Goal: Task Accomplishment & Management: Manage account settings

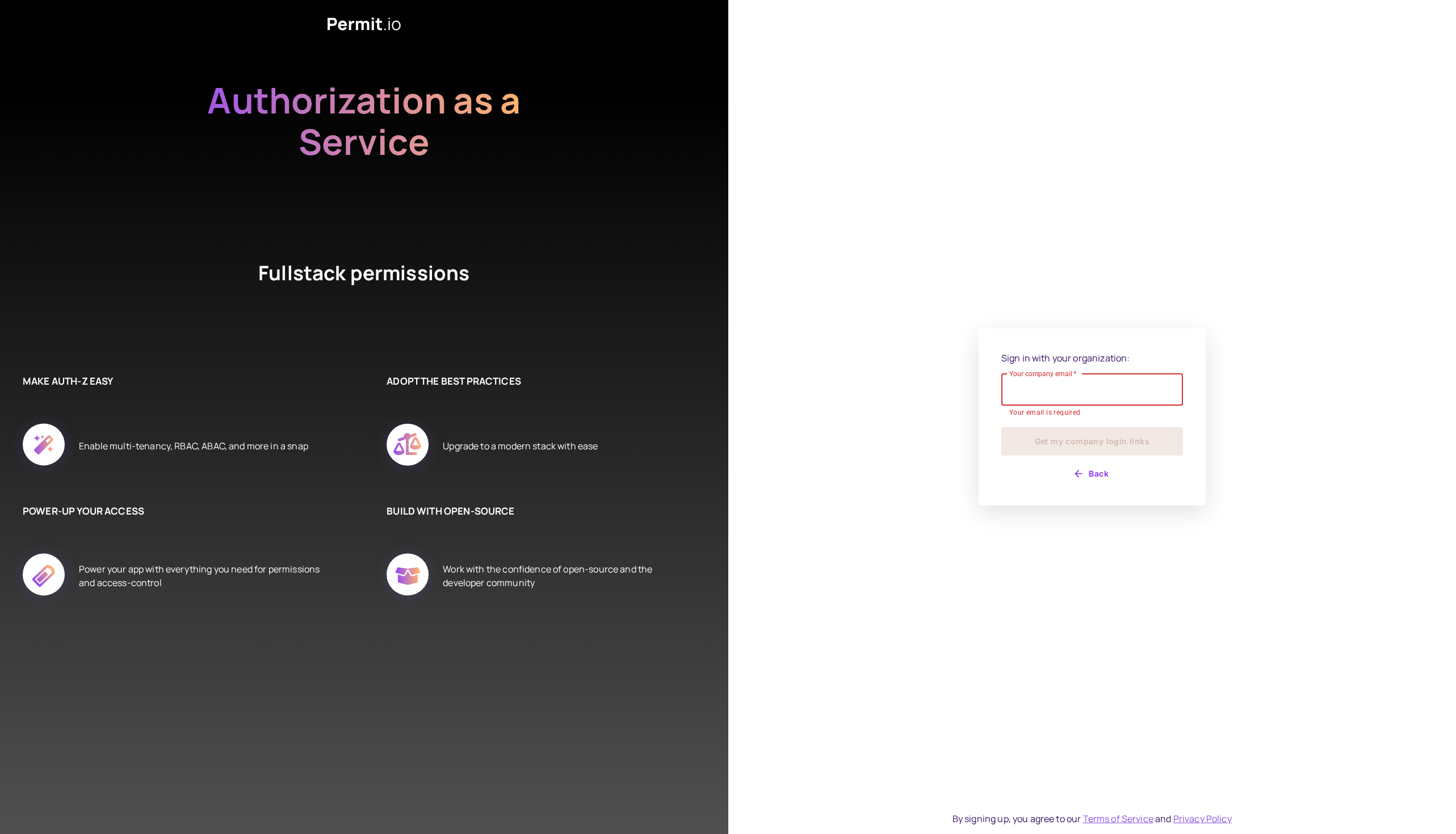
click at [1045, 398] on input "Your company email   *" at bounding box center [1092, 389] width 182 height 32
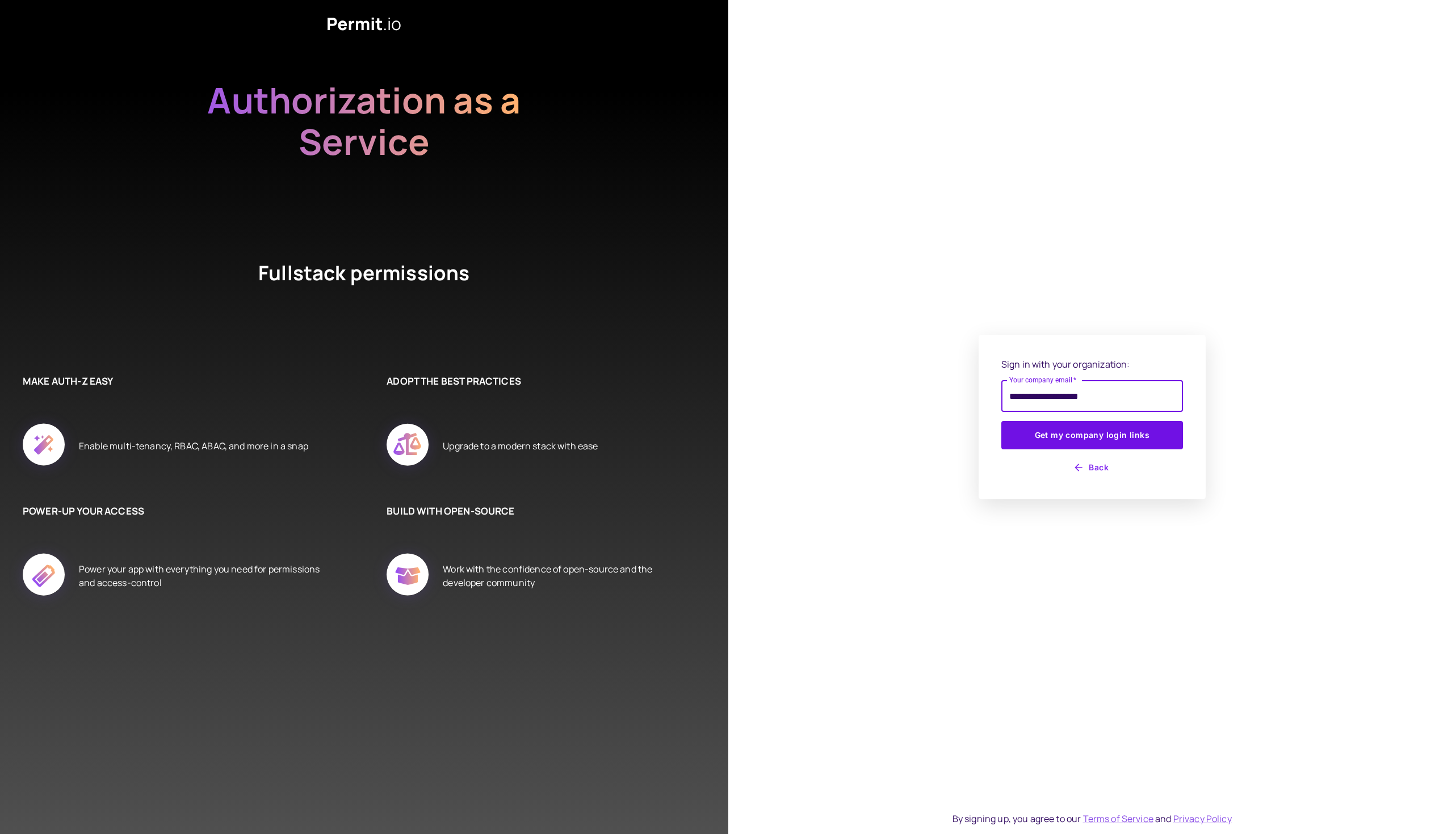
type input "**********"
click at [1187, 651] on div "**********" at bounding box center [1092, 417] width 728 height 834
click at [1073, 435] on button "Get my company login links" at bounding box center [1092, 435] width 182 height 28
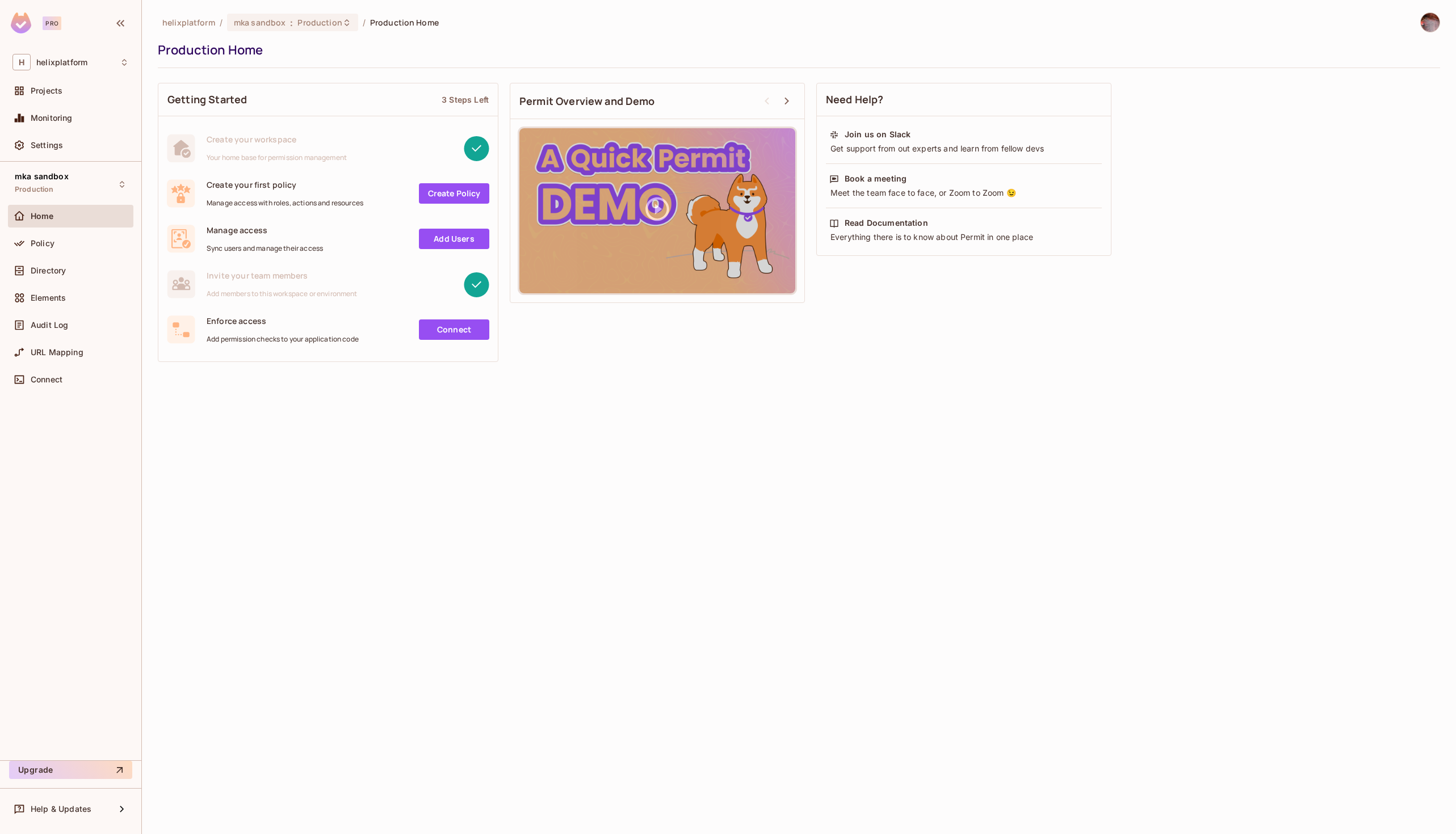
click at [1437, 22] on img at bounding box center [1430, 22] width 19 height 19
click at [983, 298] on div at bounding box center [728, 417] width 1456 height 834
click at [56, 142] on span "Settings" at bounding box center [47, 146] width 32 height 9
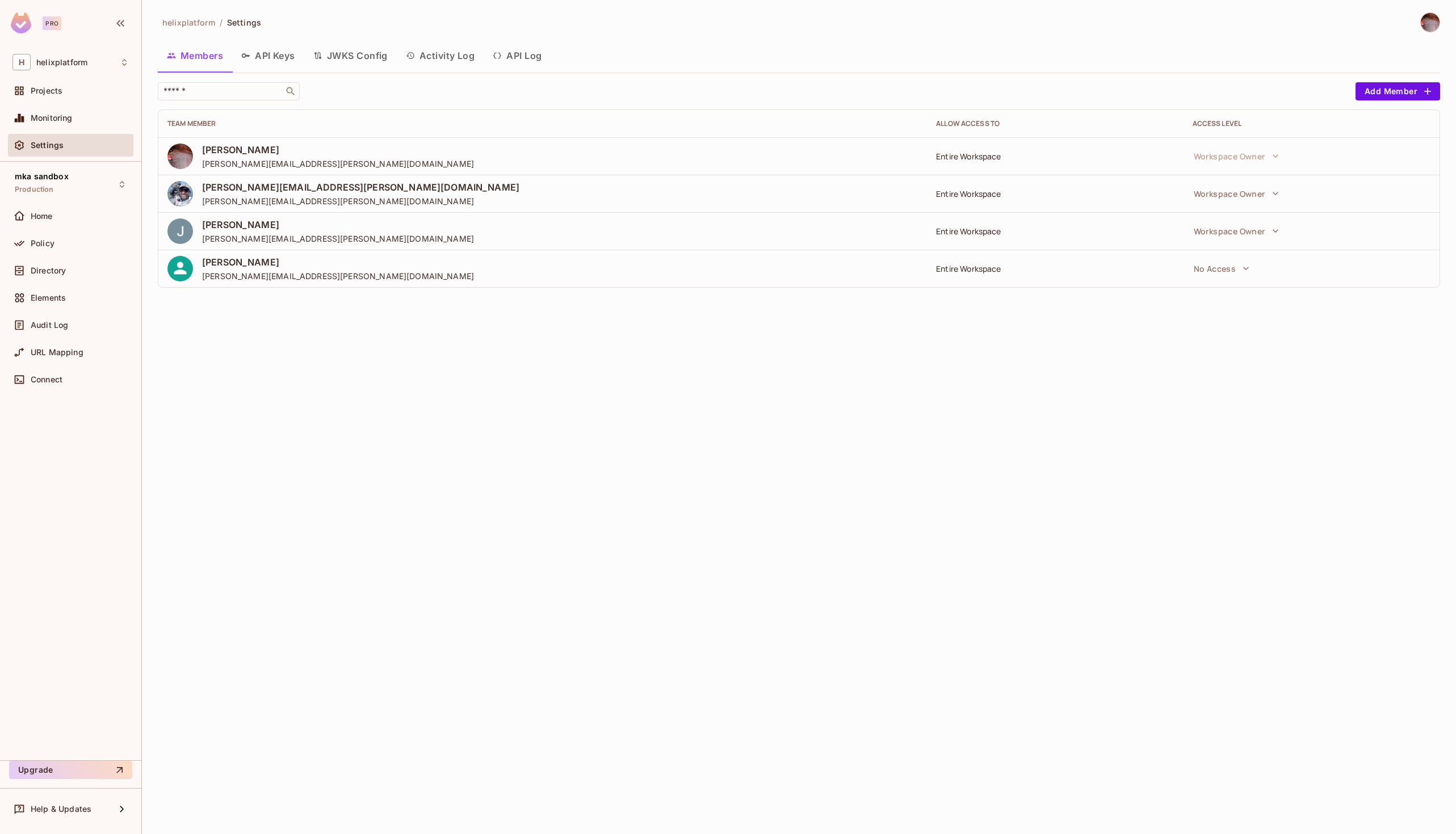
click at [943, 259] on td "Entire Workspace" at bounding box center [1055, 268] width 256 height 38
click at [973, 272] on div "Entire Workspace" at bounding box center [1055, 268] width 238 height 11
click at [1229, 261] on button "No Access" at bounding box center [1222, 268] width 68 height 23
click at [1018, 352] on div at bounding box center [728, 417] width 1456 height 834
click at [958, 275] on td "Entire Workspace" at bounding box center [1055, 268] width 256 height 38
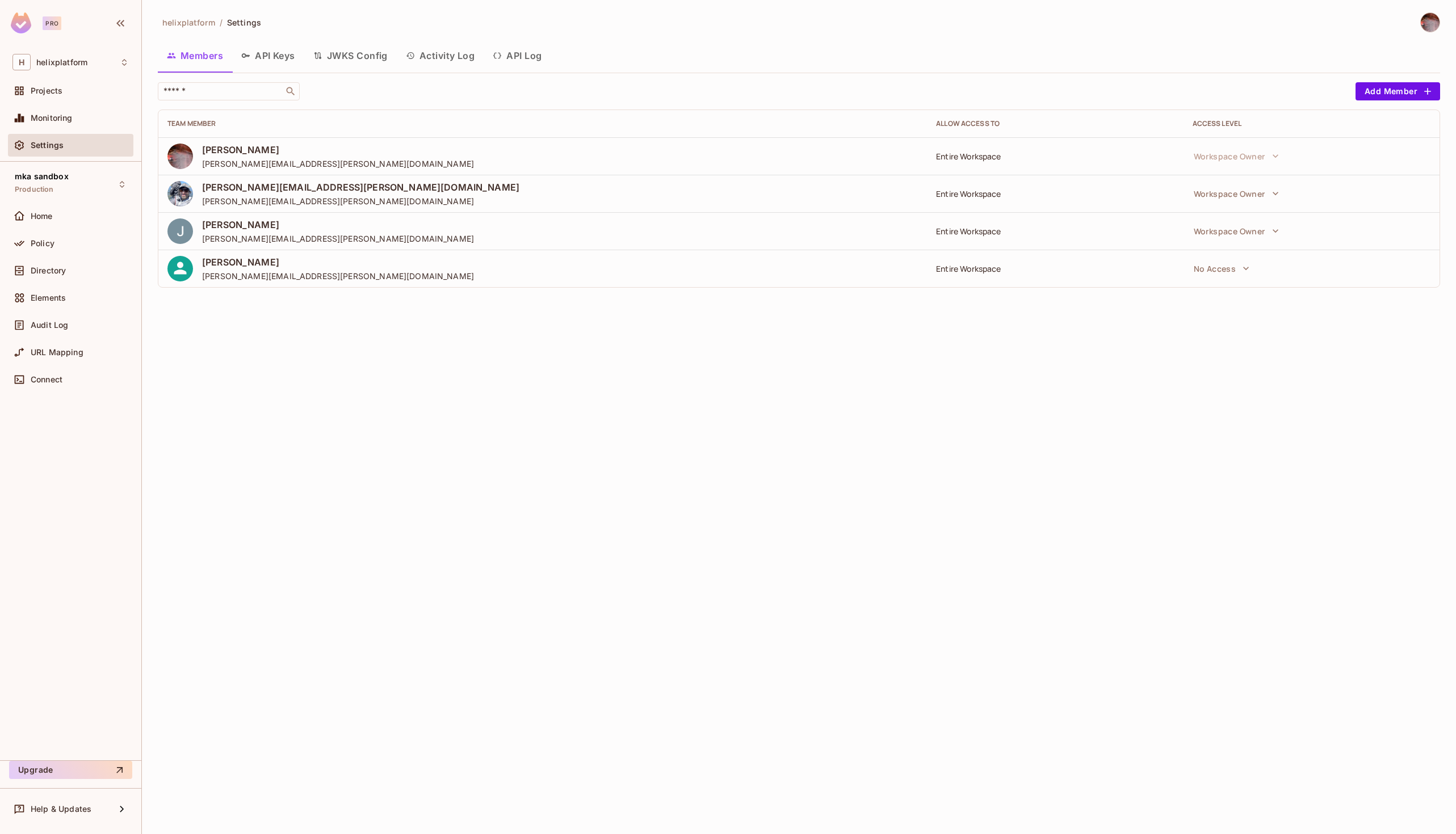
click at [953, 268] on div "Entire Workspace" at bounding box center [1055, 268] width 238 height 11
click at [726, 266] on div "Benoit Perrin benoit.perrin@helix.com" at bounding box center [542, 268] width 750 height 25
click at [1226, 270] on button "No Access" at bounding box center [1222, 268] width 68 height 23
click at [979, 404] on div at bounding box center [728, 417] width 1456 height 834
click at [1230, 265] on button "No Access" at bounding box center [1222, 268] width 68 height 23
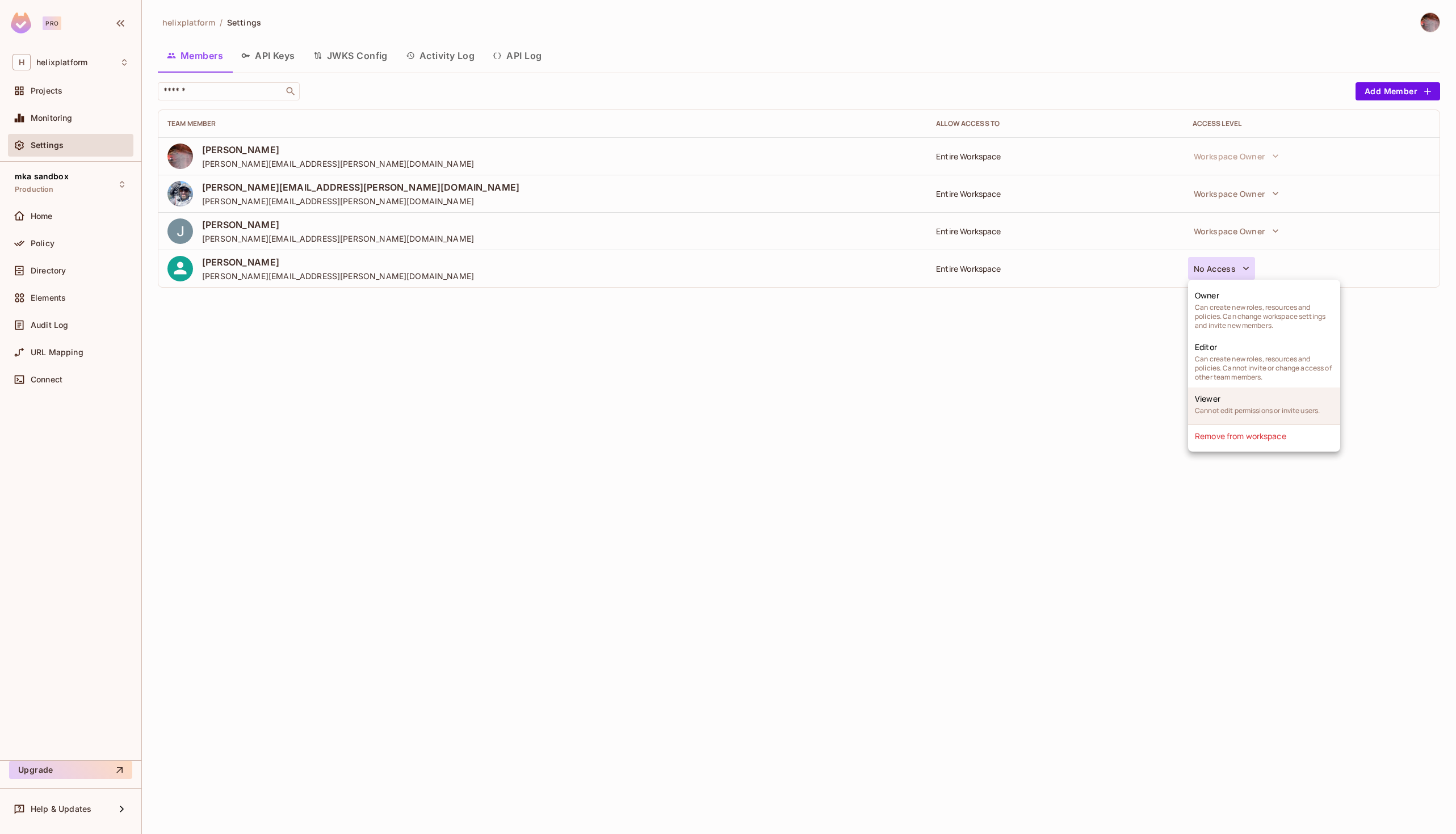
click at [1224, 403] on li "Viewer Cannot edit permissions or invite users." at bounding box center [1264, 406] width 152 height 37
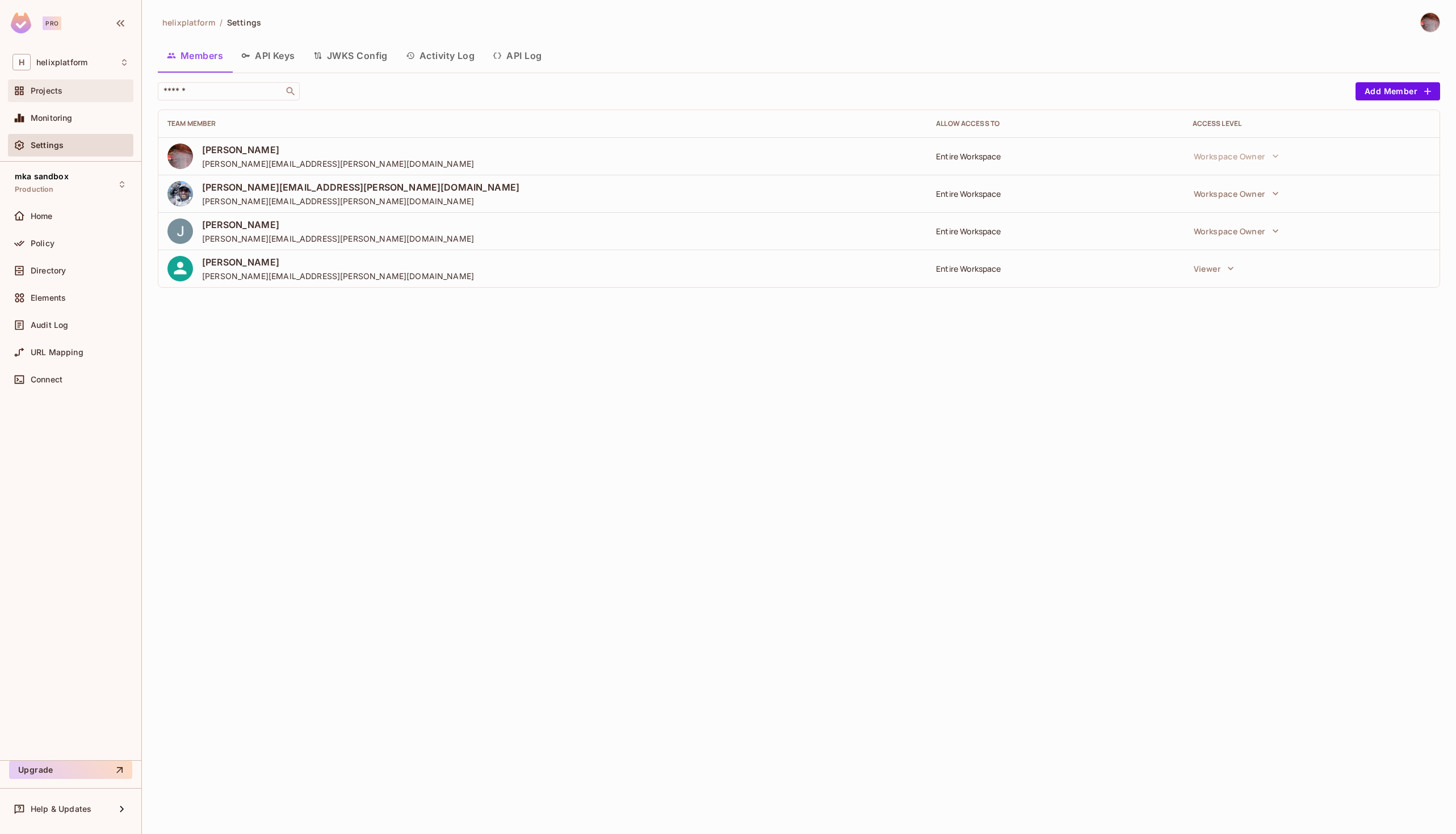
click at [48, 84] on div "Projects" at bounding box center [70, 91] width 116 height 13
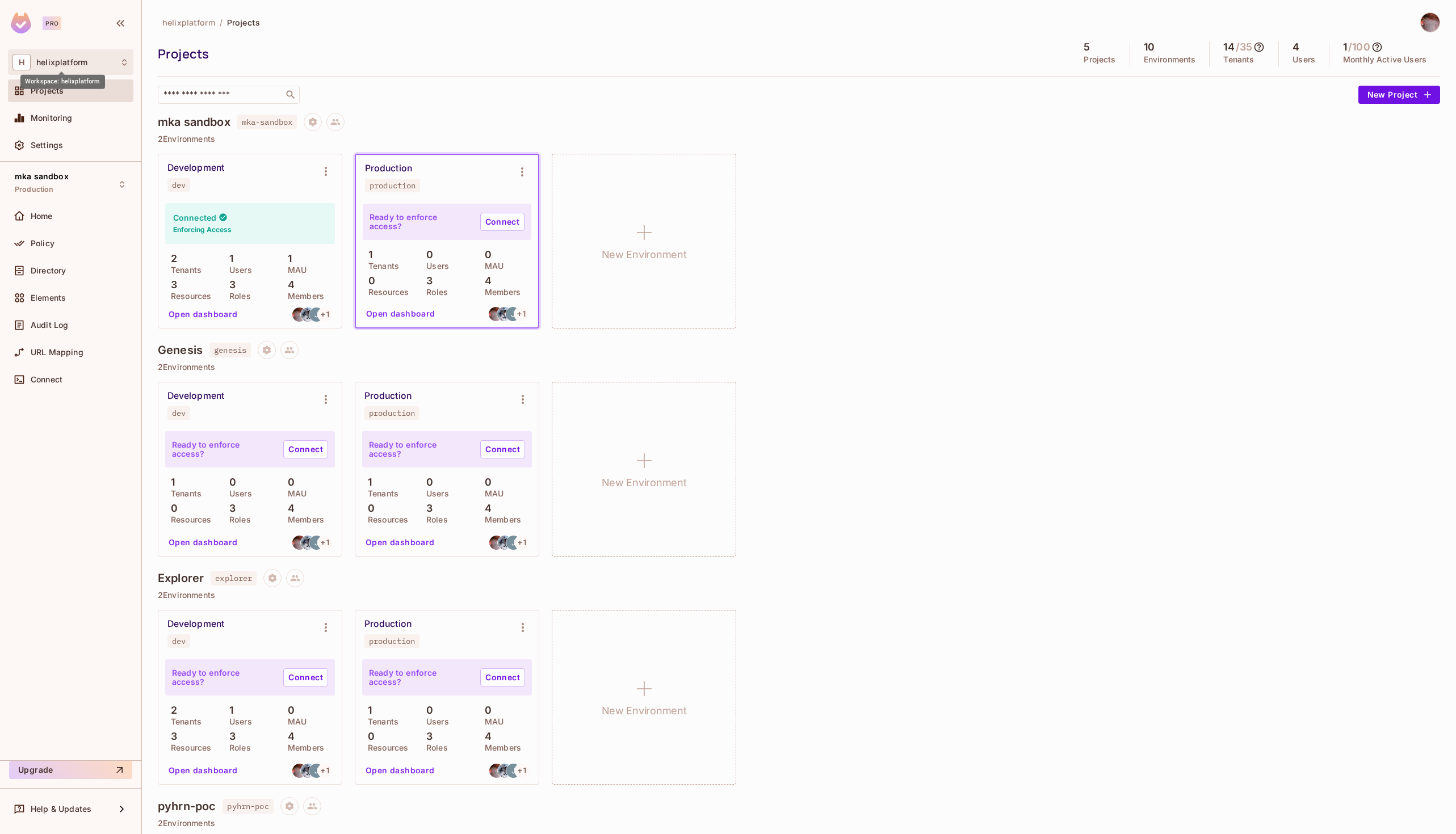
click at [76, 60] on span "helixplatform" at bounding box center [62, 62] width 51 height 9
click at [83, 93] on span "helixplatform" at bounding box center [64, 95] width 79 height 11
click at [66, 68] on div "Workspace: helixplatform" at bounding box center [62, 78] width 85 height 22
click at [83, 97] on span "helixplatform" at bounding box center [64, 95] width 79 height 11
click at [66, 266] on div "Directory" at bounding box center [80, 271] width 98 height 9
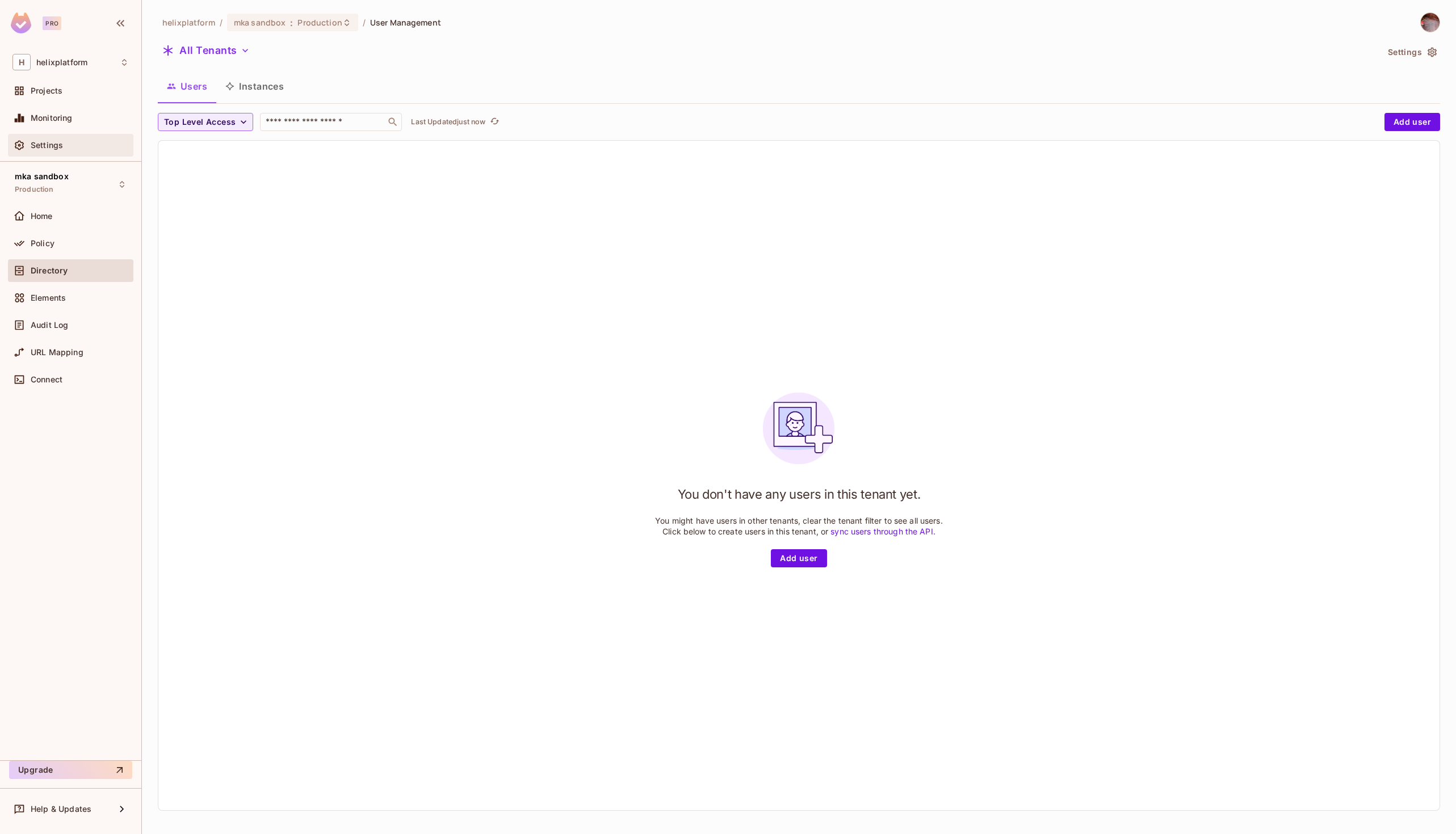
click at [60, 142] on span "Settings" at bounding box center [47, 146] width 32 height 9
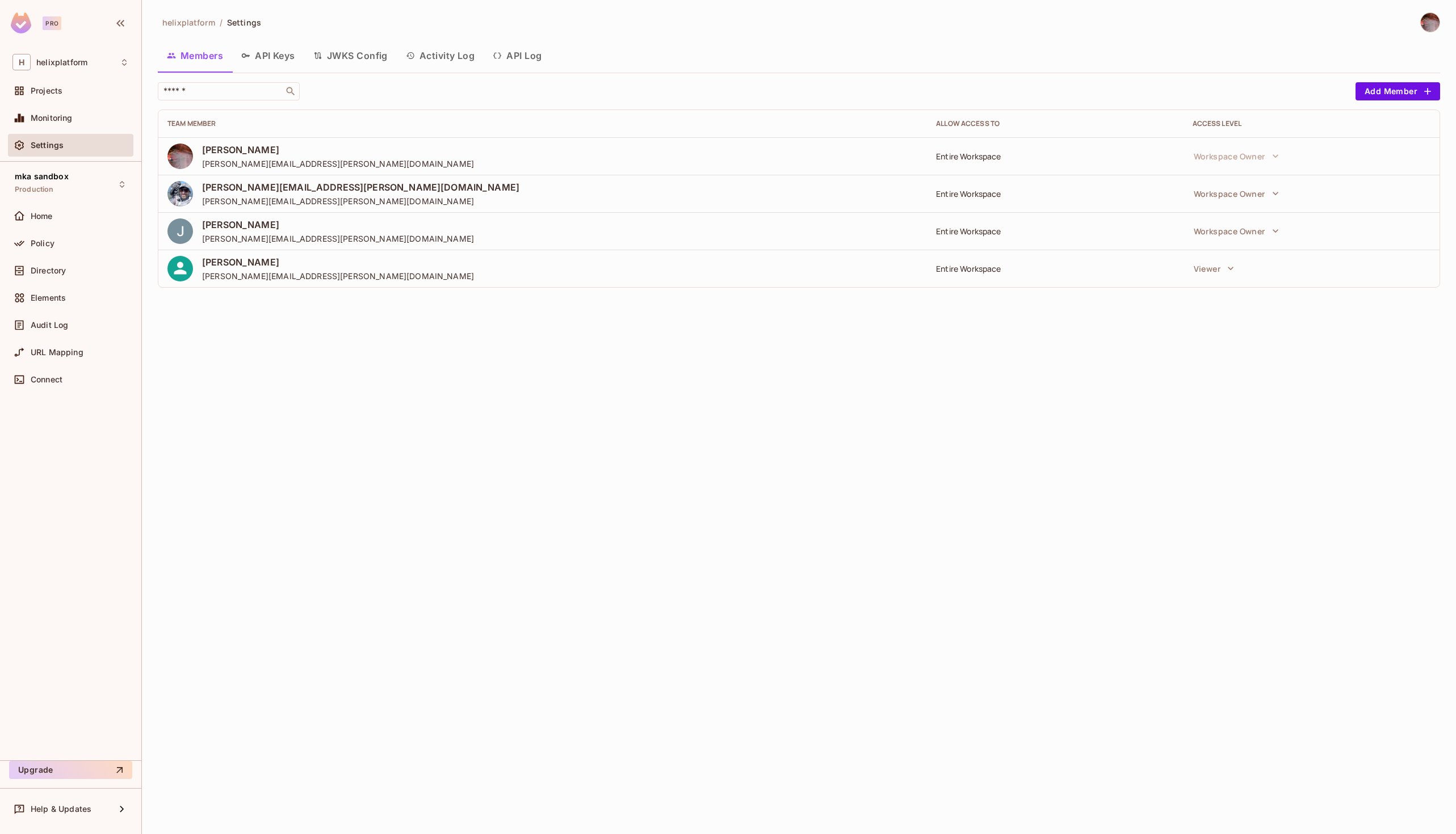
click at [994, 259] on td "Entire Workspace" at bounding box center [1055, 268] width 256 height 38
drag, startPoint x: 932, startPoint y: 270, endPoint x: 1016, endPoint y: 270, distance: 84.0
click at [1016, 270] on td "Entire Workspace" at bounding box center [1055, 268] width 256 height 38
click at [992, 266] on div "Entire Workspace" at bounding box center [1055, 268] width 238 height 11
drag, startPoint x: 1006, startPoint y: 274, endPoint x: 905, endPoint y: 270, distance: 101.1
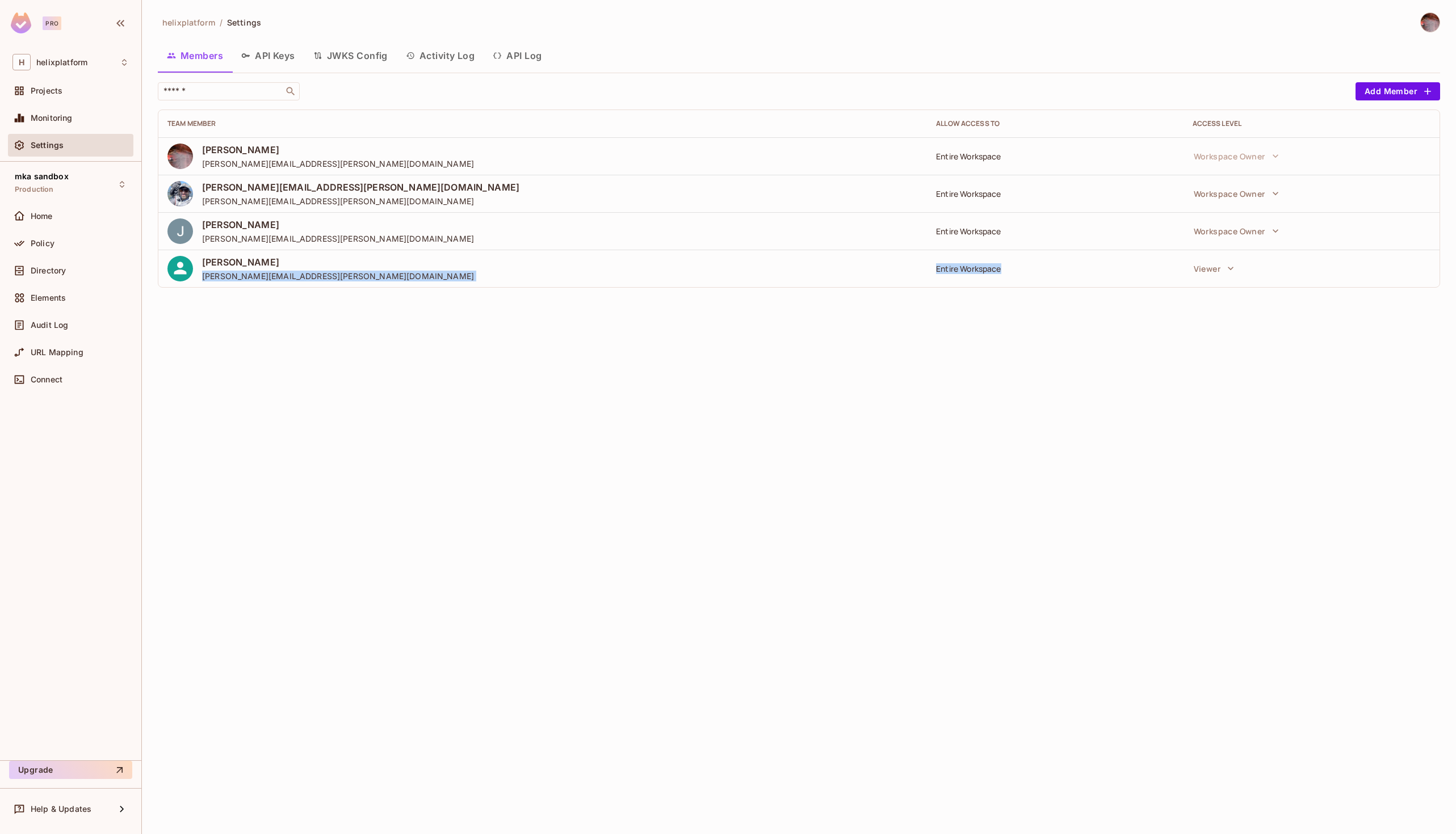
click at [905, 270] on tr "Benoit Perrin benoit.perrin@helix.com Entire Workspace Viewer" at bounding box center [799, 268] width 1281 height 38
click at [955, 270] on div "Entire Workspace" at bounding box center [1055, 268] width 238 height 11
click at [973, 251] on td "Entire Workspace" at bounding box center [1055, 268] width 256 height 38
click at [975, 268] on div "Entire Workspace" at bounding box center [1055, 268] width 238 height 11
click at [1216, 271] on button "Viewer" at bounding box center [1214, 268] width 52 height 23
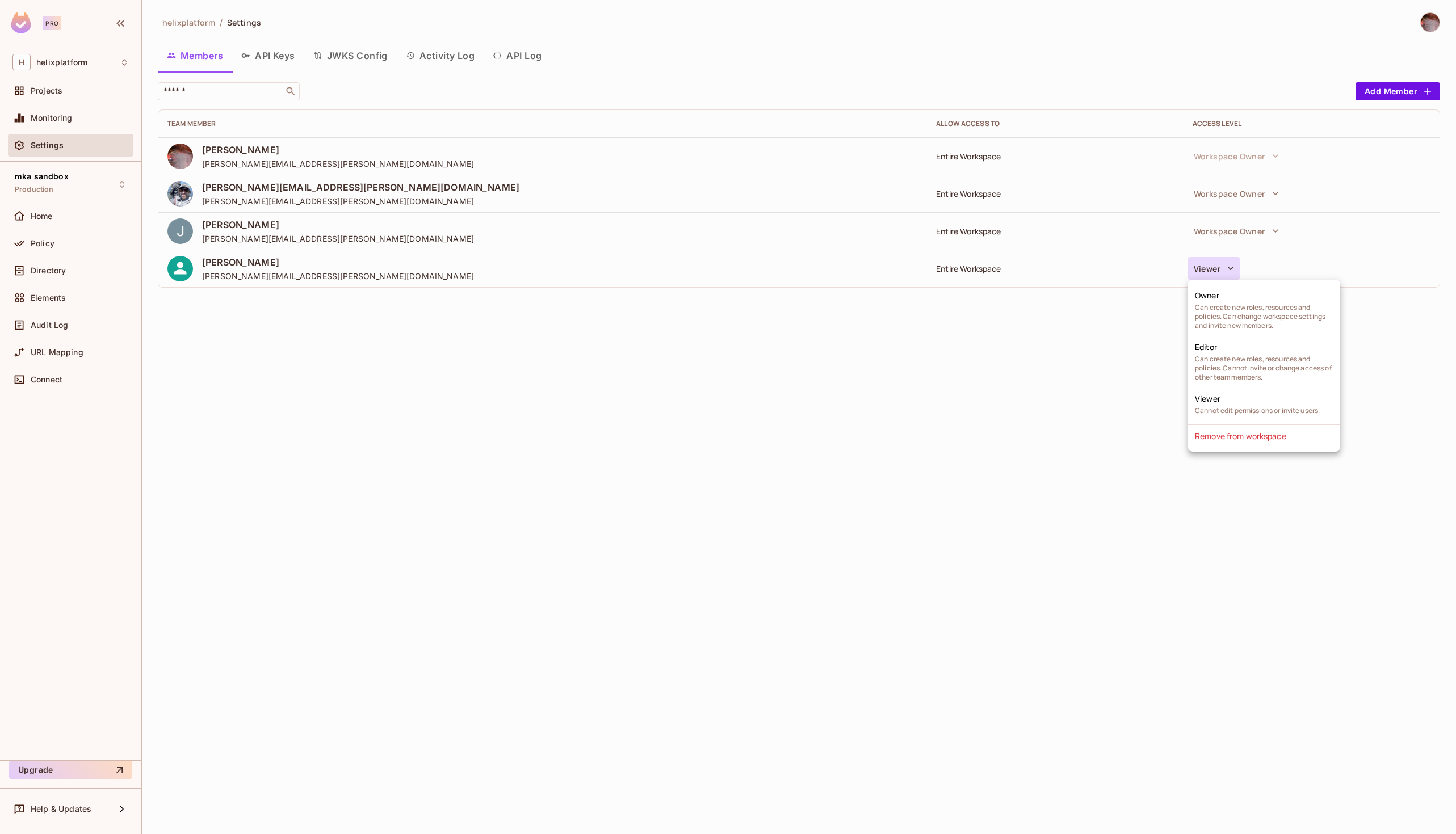
click at [1030, 348] on div at bounding box center [728, 417] width 1456 height 834
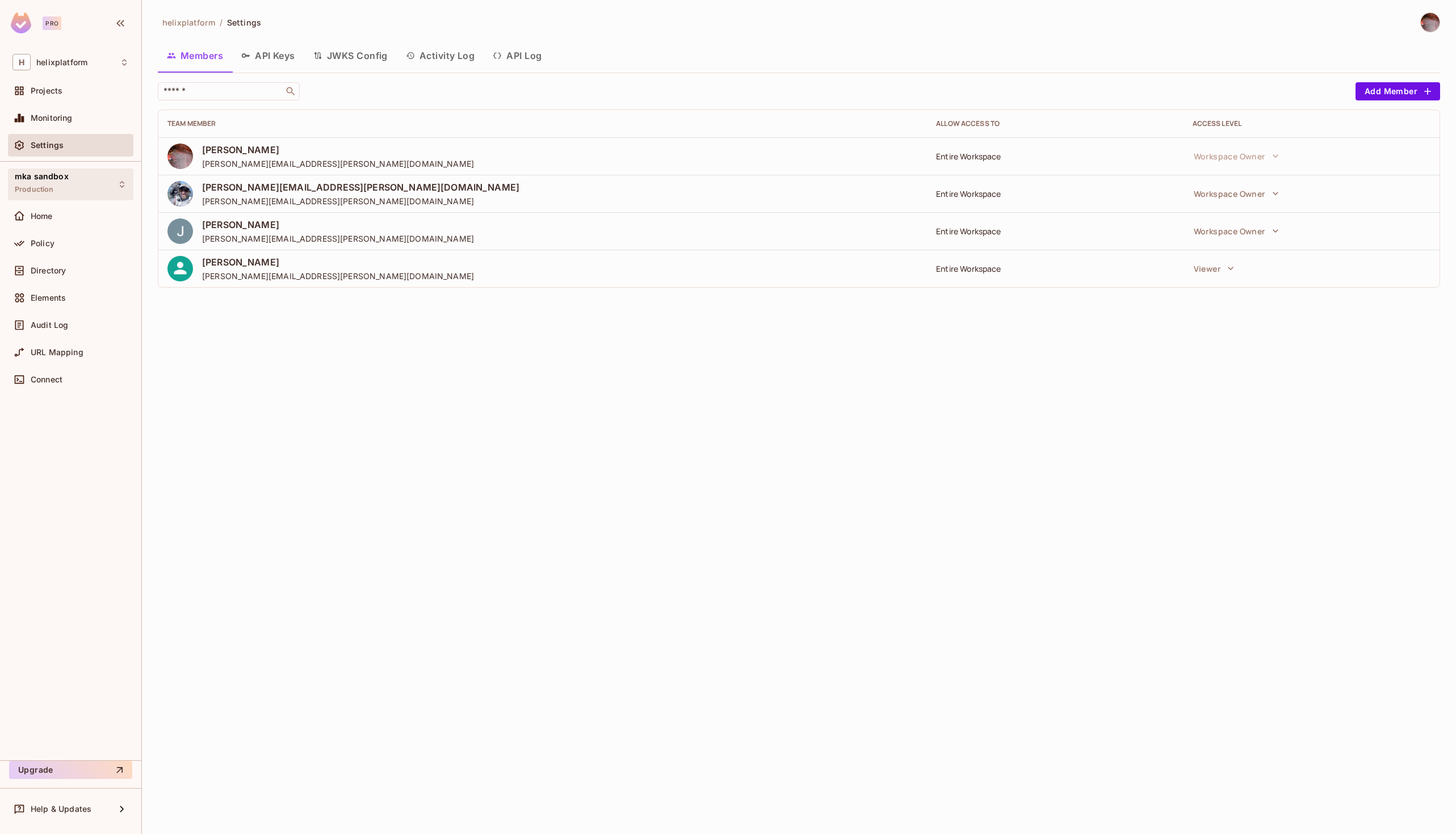
click at [68, 170] on div "mka sandbox Production" at bounding box center [70, 184] width 126 height 32
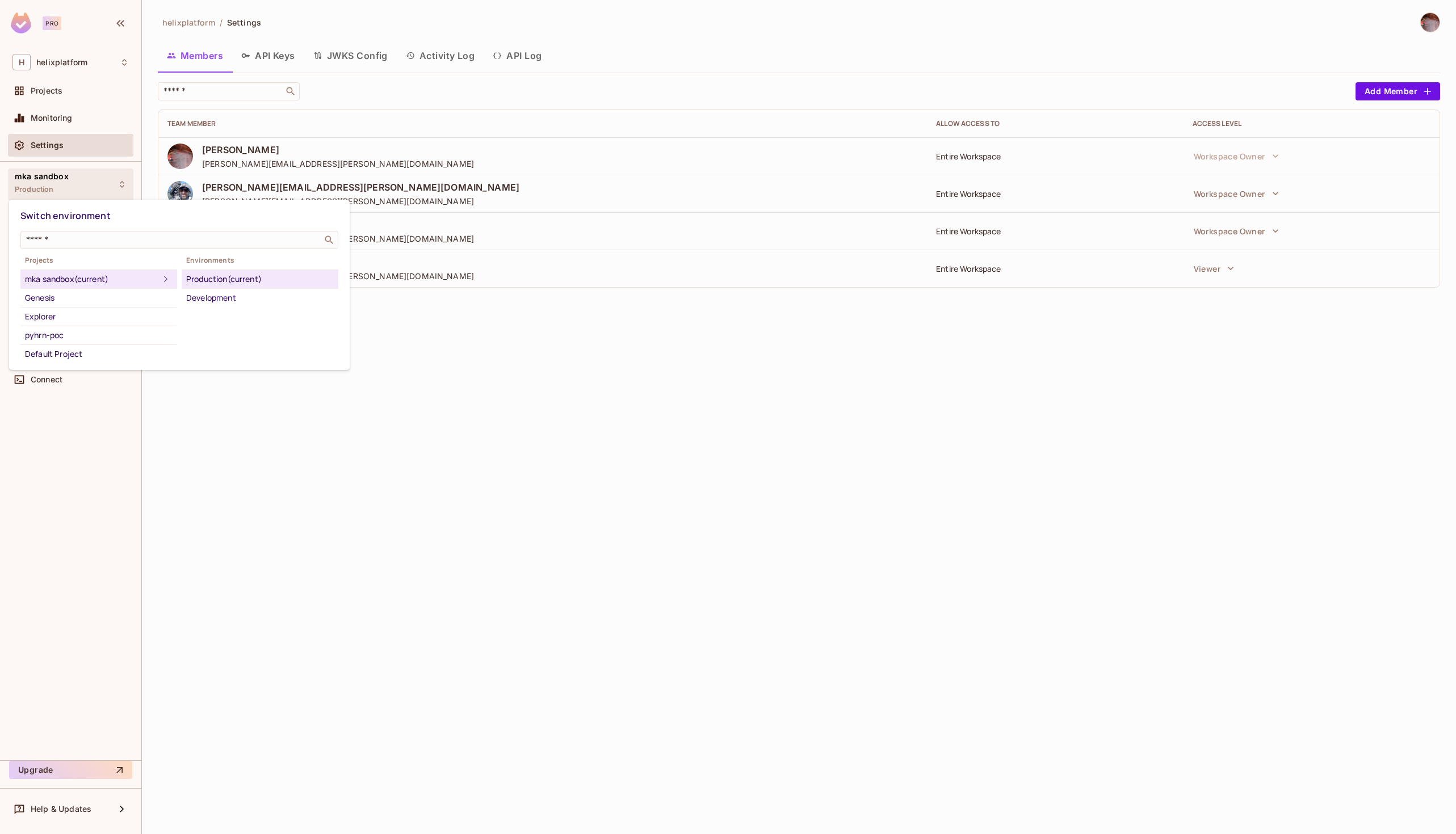
click at [70, 68] on div at bounding box center [728, 417] width 1456 height 834
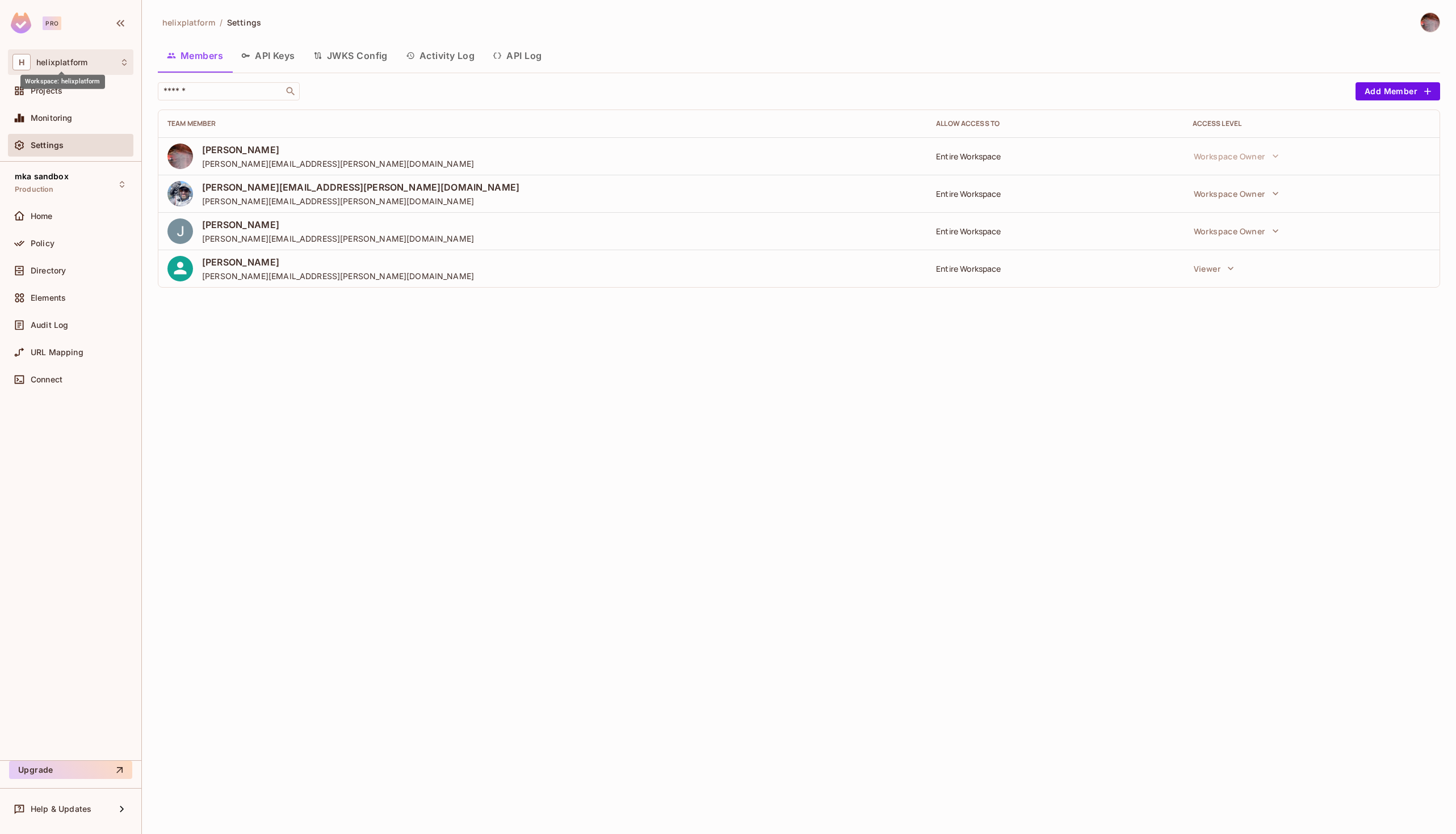
click at [75, 58] on span "helixplatform" at bounding box center [62, 62] width 51 height 9
click at [68, 64] on div at bounding box center [728, 417] width 1456 height 834
click at [49, 264] on div "Directory" at bounding box center [70, 270] width 116 height 13
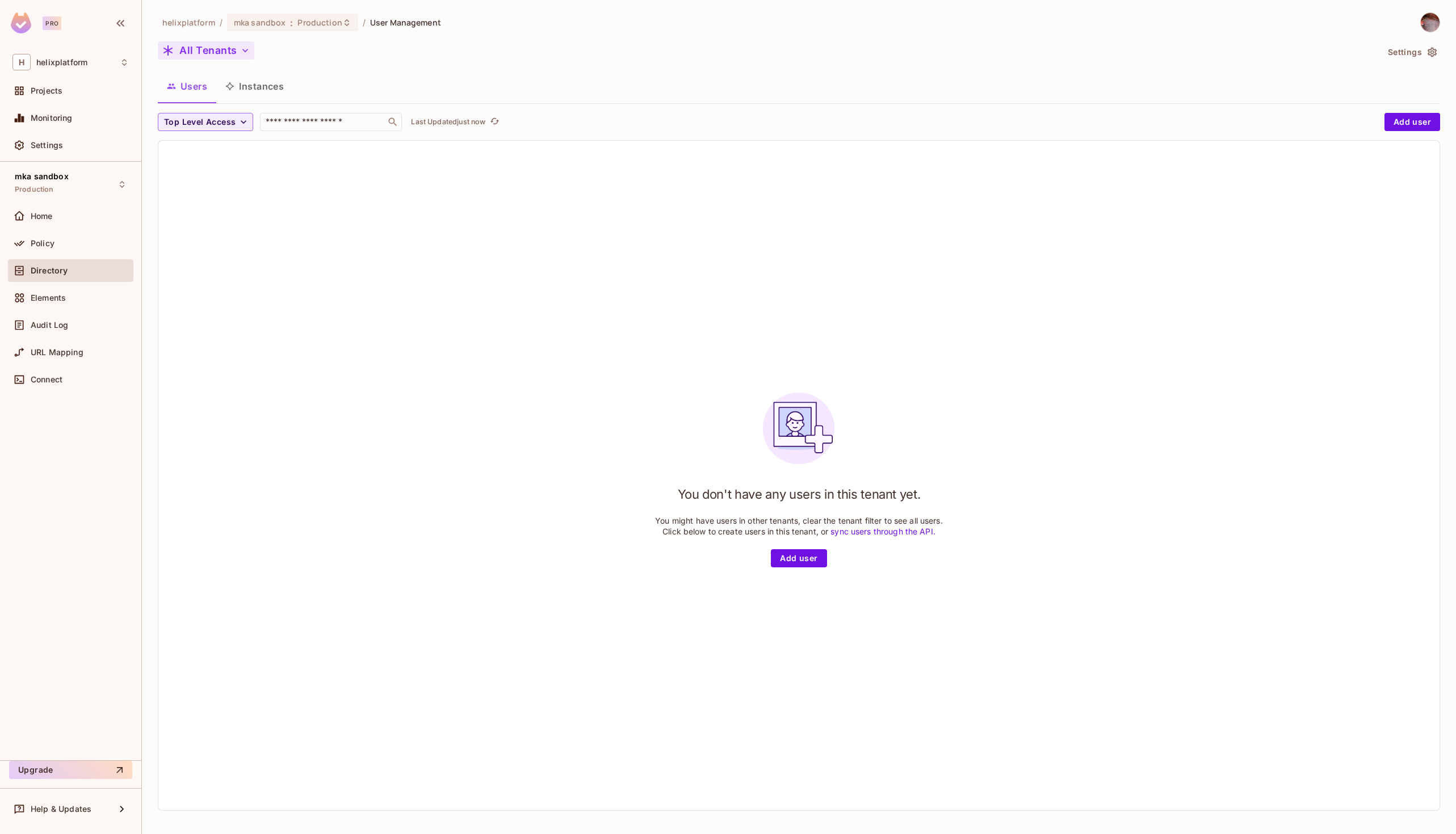
click at [244, 50] on icon "button" at bounding box center [245, 50] width 11 height 11
click at [330, 51] on div at bounding box center [728, 417] width 1456 height 834
click at [327, 24] on span "Production" at bounding box center [320, 22] width 44 height 11
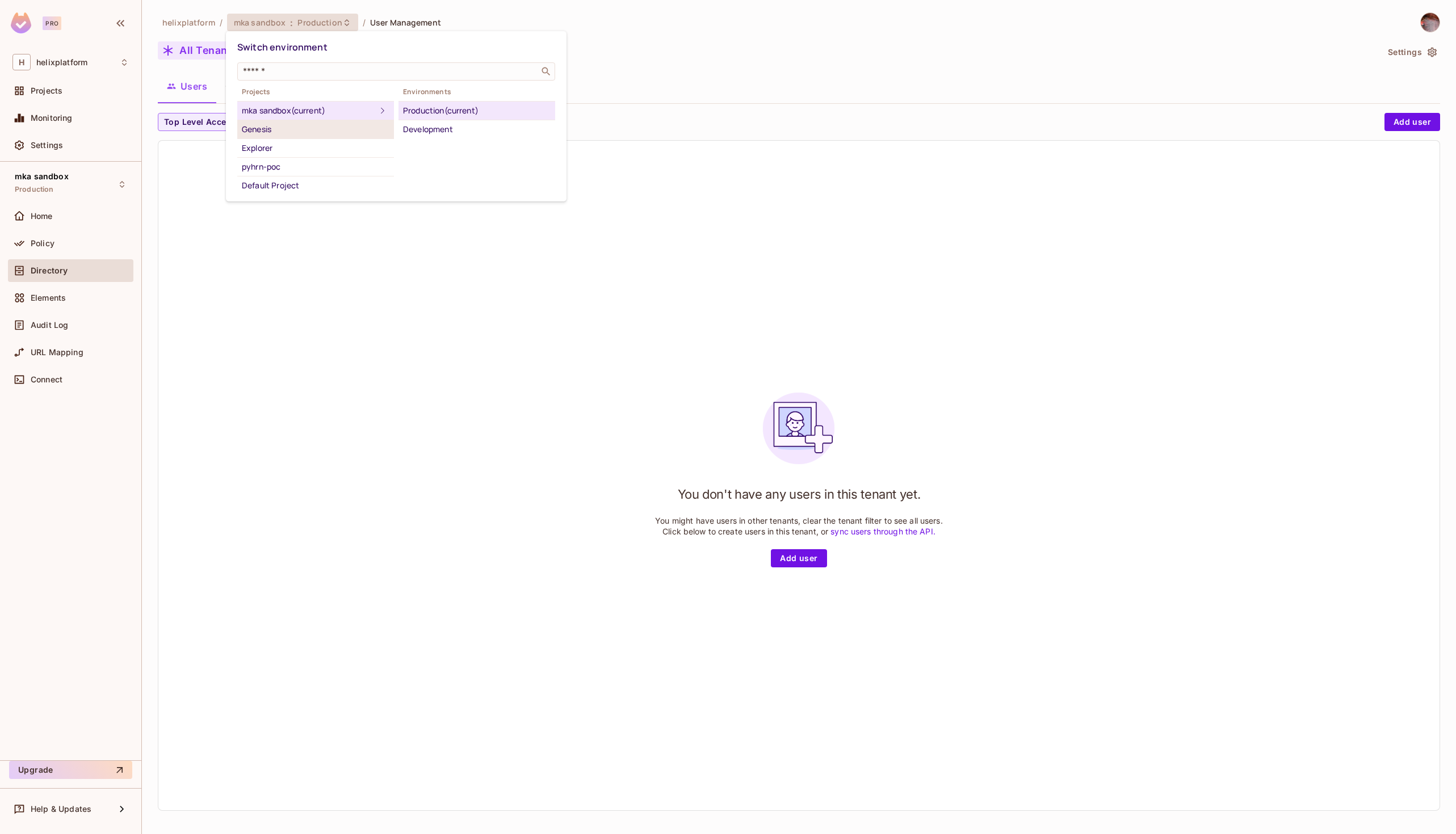
click at [271, 130] on div "Genesis" at bounding box center [316, 129] width 148 height 13
click at [422, 112] on div "Development" at bounding box center [477, 111] width 148 height 13
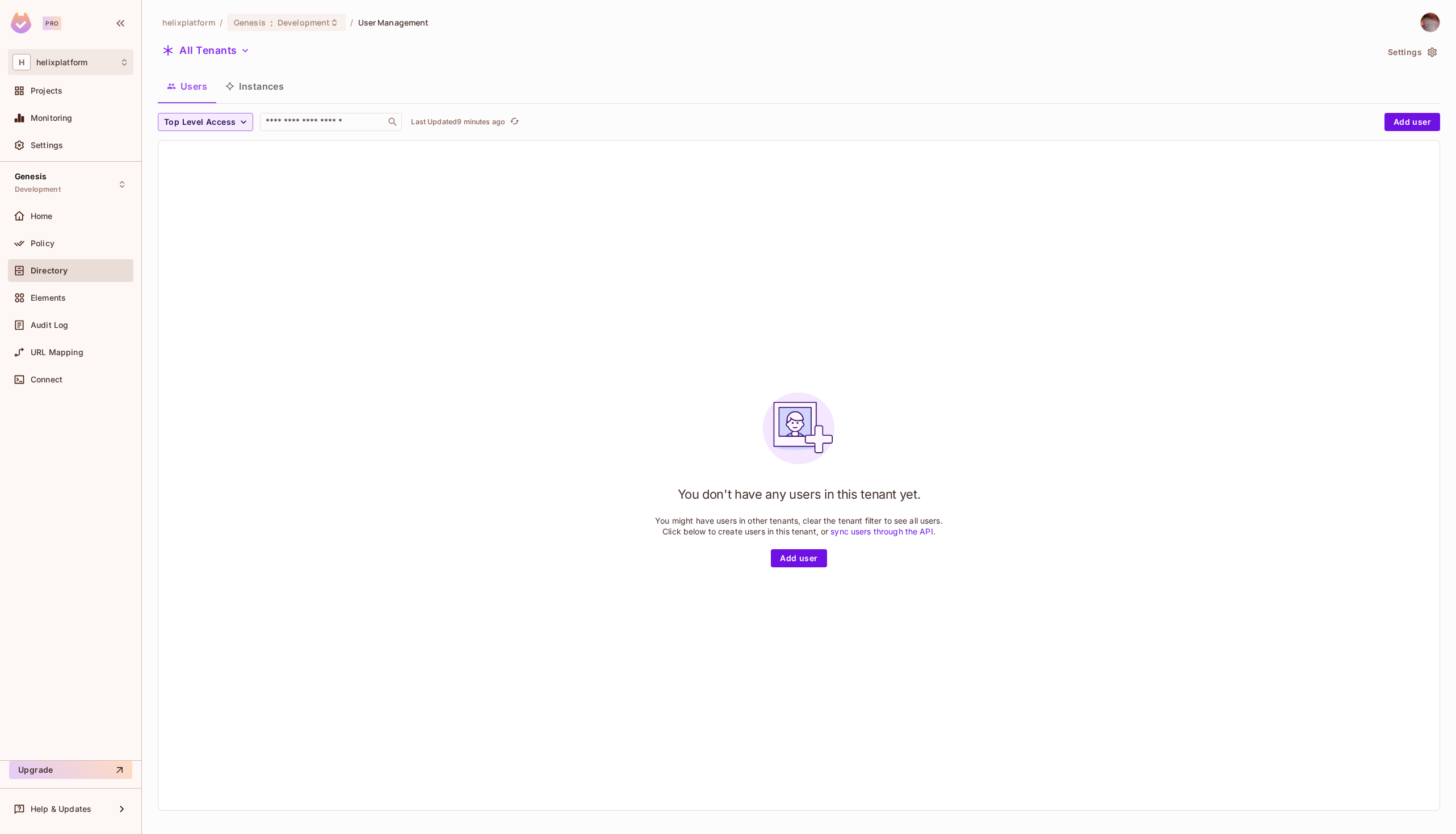
click at [109, 60] on div "H helixplatform" at bounding box center [70, 62] width 116 height 17
click at [347, 94] on div at bounding box center [728, 417] width 1456 height 834
click at [188, 24] on span "helixplatform" at bounding box center [189, 22] width 53 height 11
click at [301, 19] on span "Development" at bounding box center [303, 22] width 52 height 11
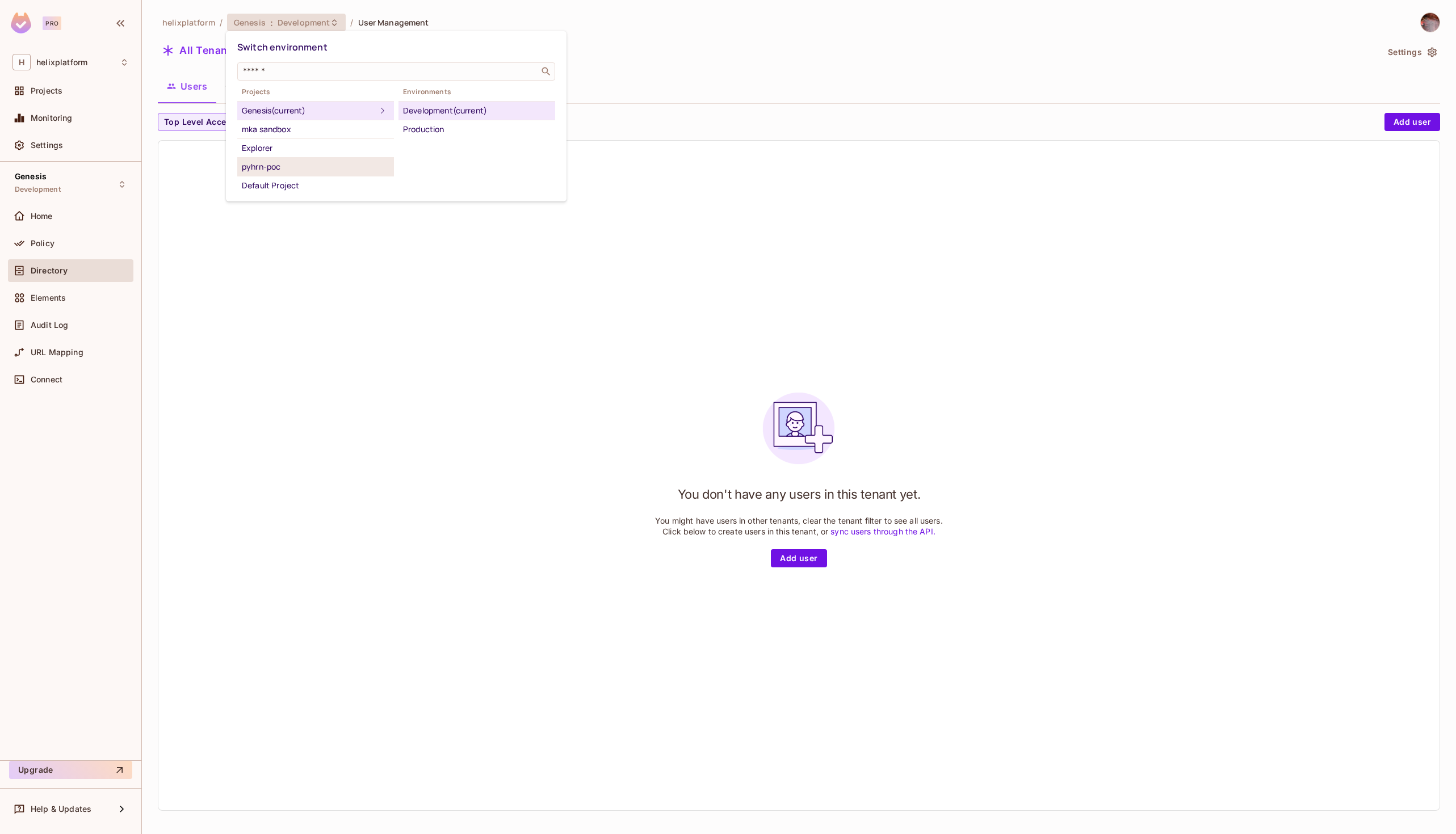
click at [273, 168] on div "pyhrn-poc" at bounding box center [316, 166] width 148 height 13
click at [430, 132] on div "Development" at bounding box center [477, 129] width 148 height 13
